Goal: Transaction & Acquisition: Subscribe to service/newsletter

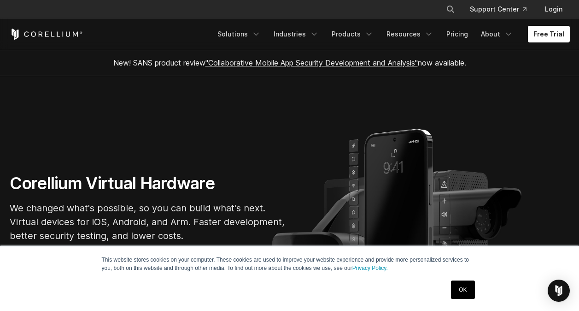
click at [555, 35] on link "Free Trial" at bounding box center [549, 34] width 42 height 17
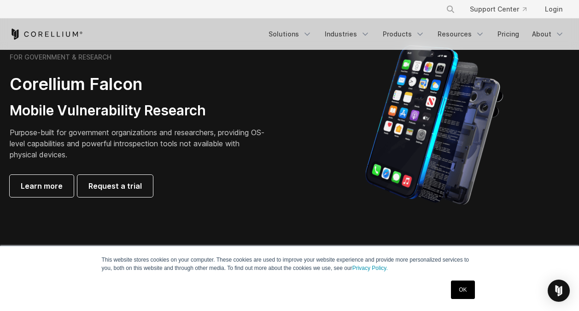
scroll to position [444, 0]
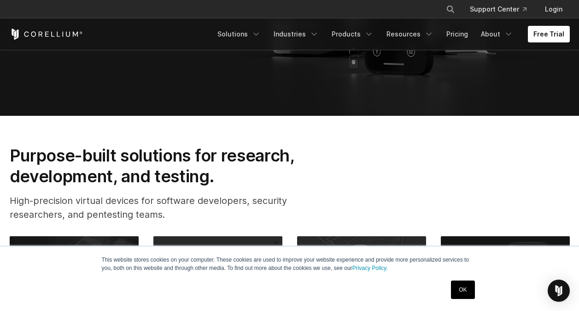
scroll to position [235, 0]
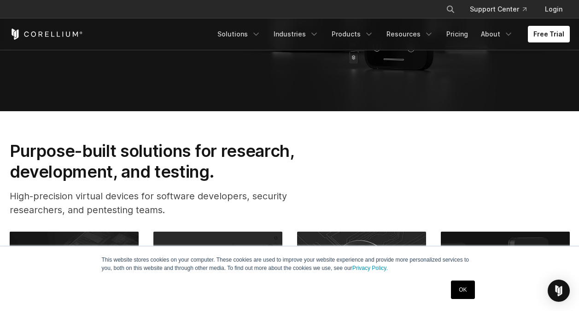
click at [548, 36] on link "Free Trial" at bounding box center [549, 34] width 42 height 17
